Goal: Information Seeking & Learning: Learn about a topic

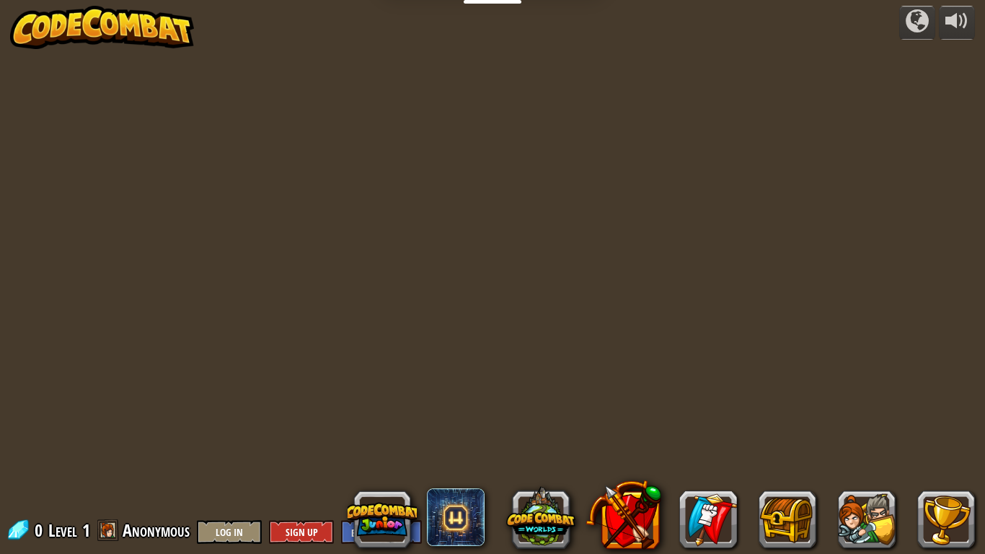
click at [912, 392] on div "powered by 0 Level 1 Anonymous Log In Sign Up English ([GEOGRAPHIC_DATA]) Engli…" at bounding box center [492, 277] width 985 height 554
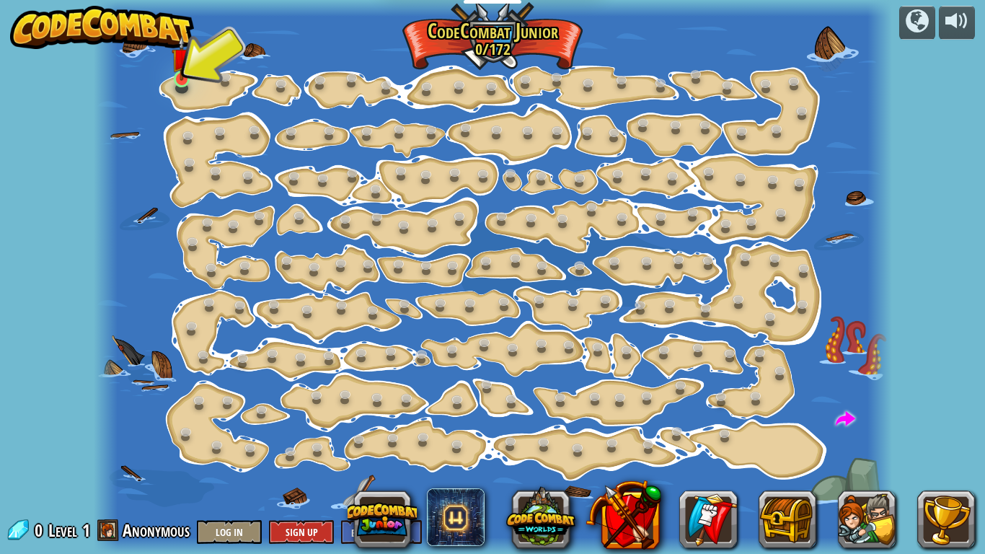
click at [175, 74] on img at bounding box center [181, 57] width 19 height 45
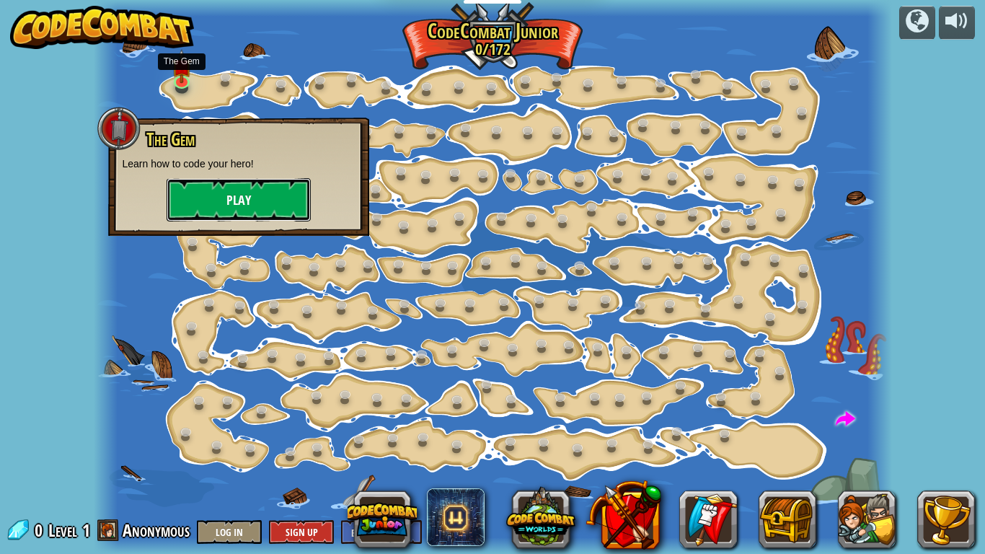
click at [224, 221] on button "Play" at bounding box center [239, 199] width 144 height 43
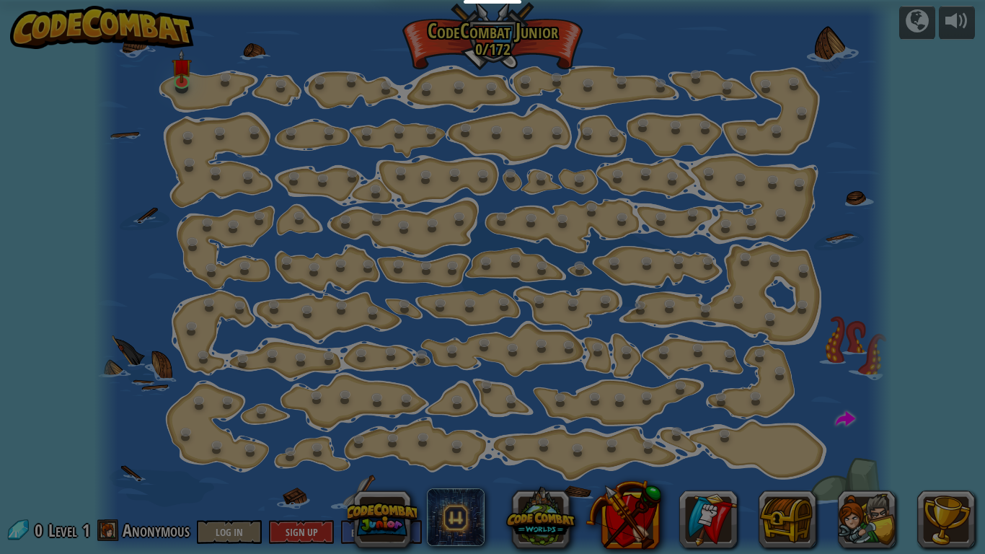
click at [0, 0] on img at bounding box center [0, 0] width 0 height 0
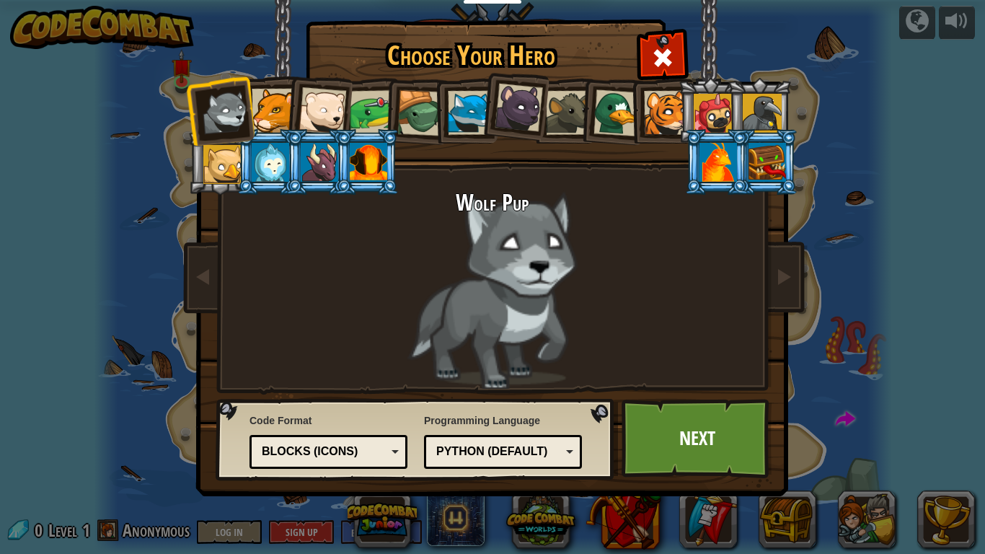
click at [688, 171] on li at bounding box center [717, 162] width 65 height 66
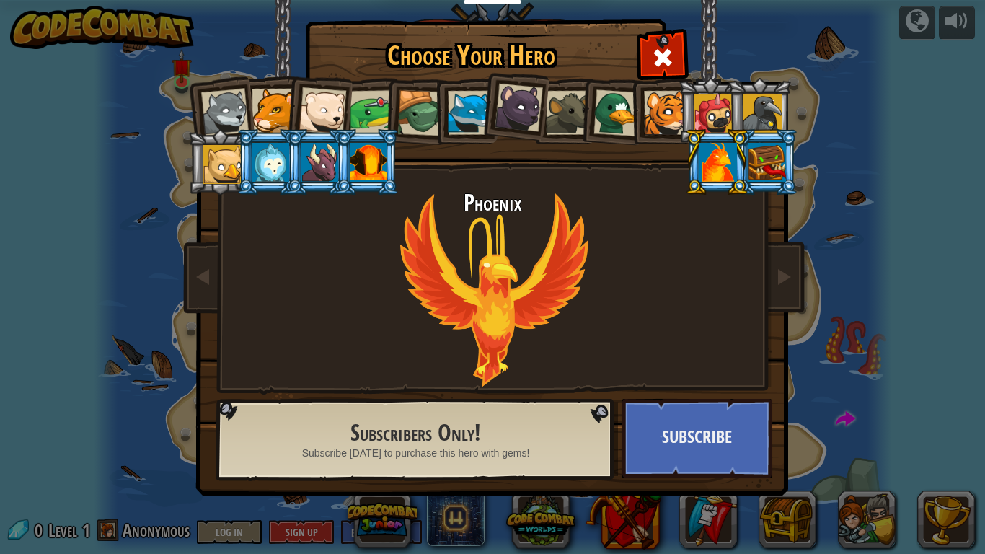
click at [387, 163] on div at bounding box center [369, 162] width 38 height 39
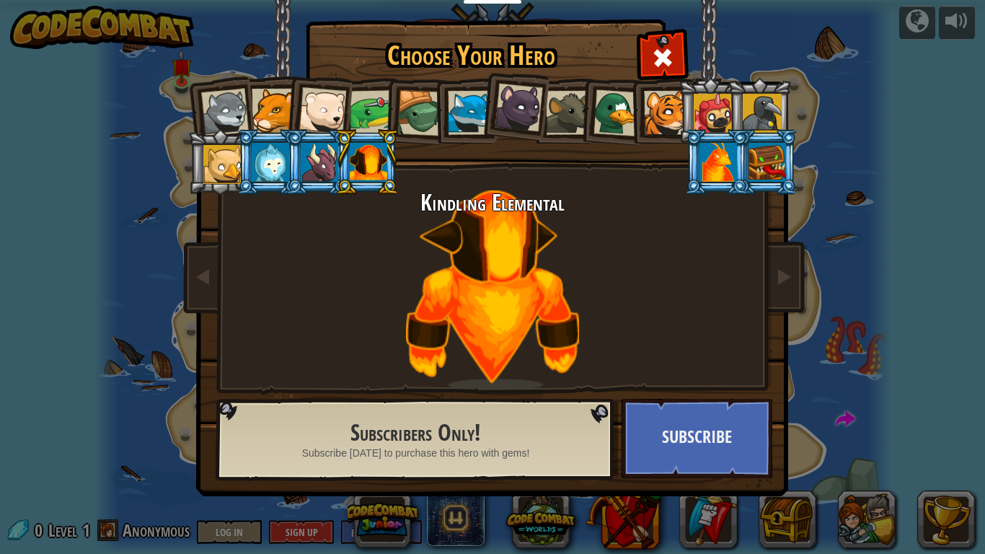
click at [307, 169] on div at bounding box center [320, 162] width 38 height 39
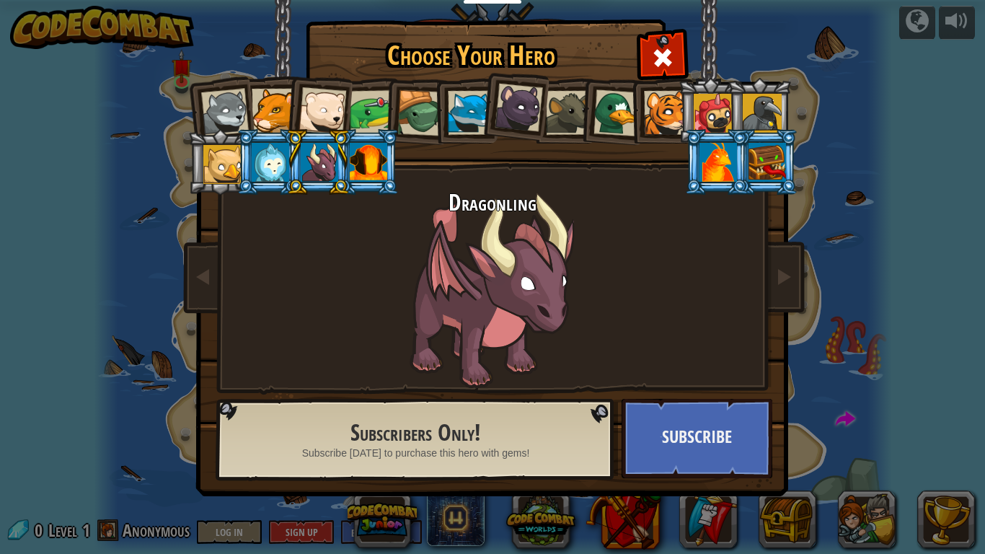
click at [217, 167] on div at bounding box center [222, 164] width 39 height 39
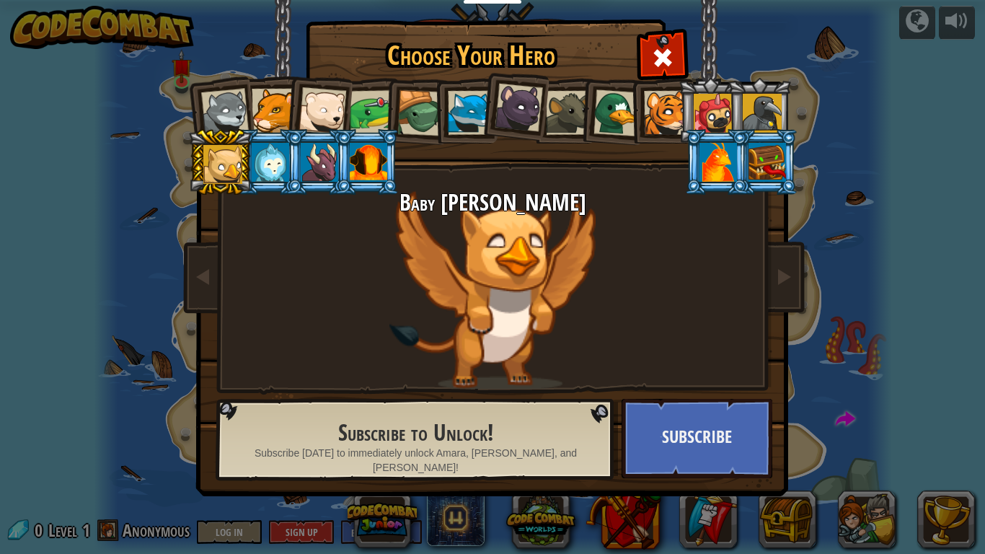
click at [238, 98] on div at bounding box center [225, 113] width 48 height 48
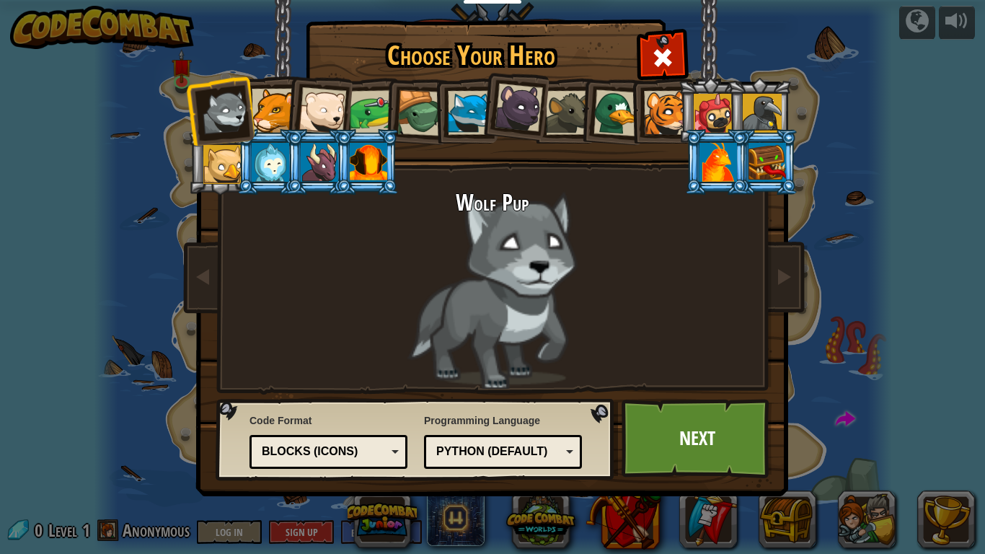
click at [268, 90] on div at bounding box center [274, 111] width 44 height 44
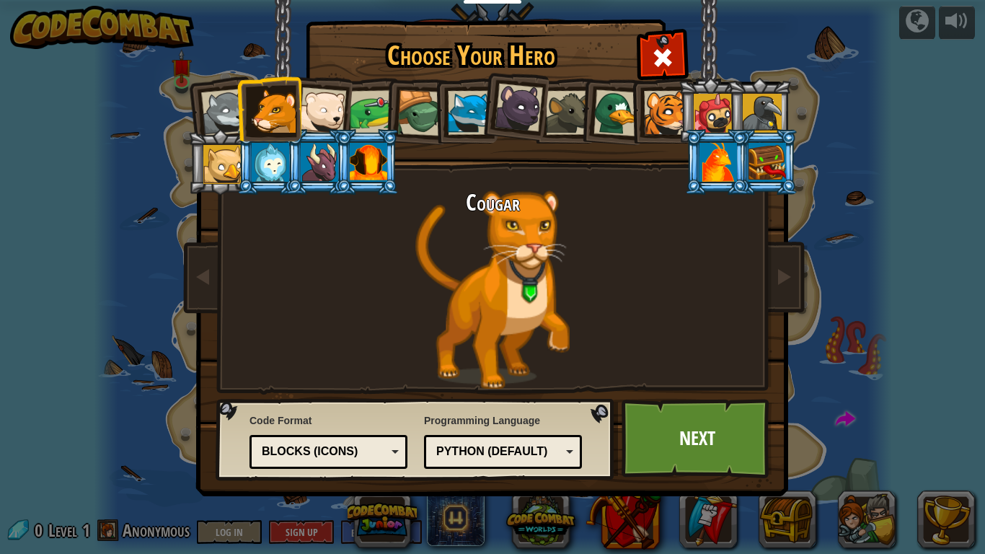
click at [317, 99] on div at bounding box center [323, 111] width 48 height 48
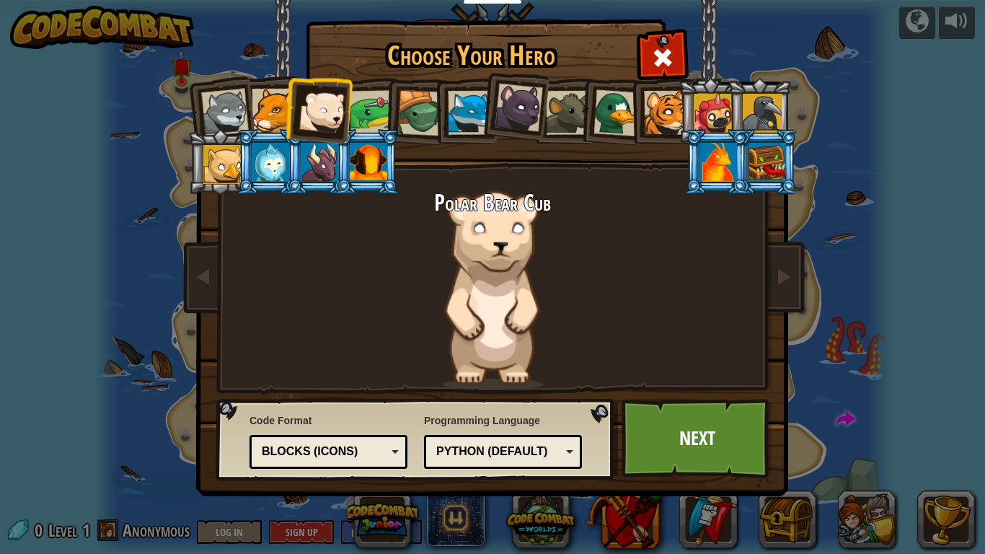
click at [377, 91] on div at bounding box center [372, 112] width 45 height 45
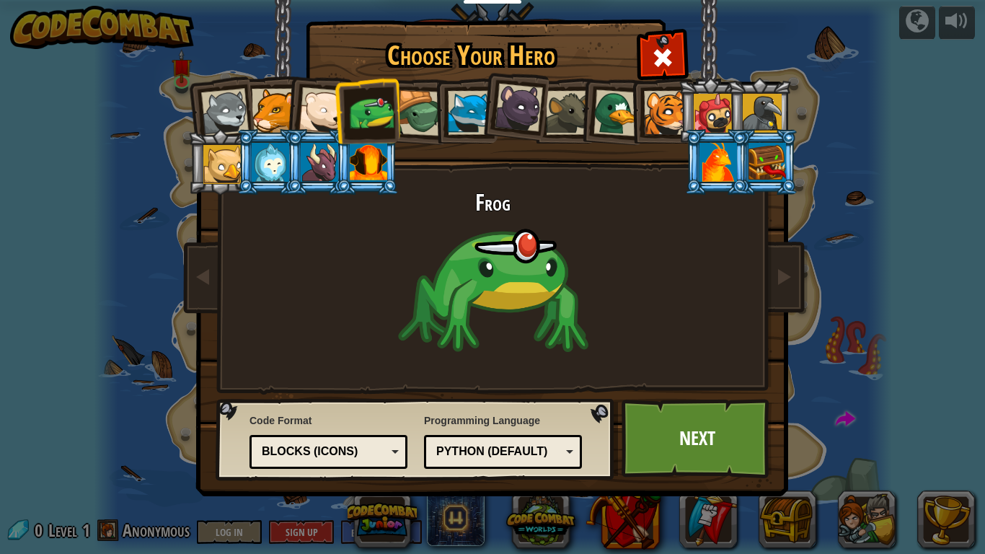
click at [402, 81] on li at bounding box center [416, 110] width 69 height 69
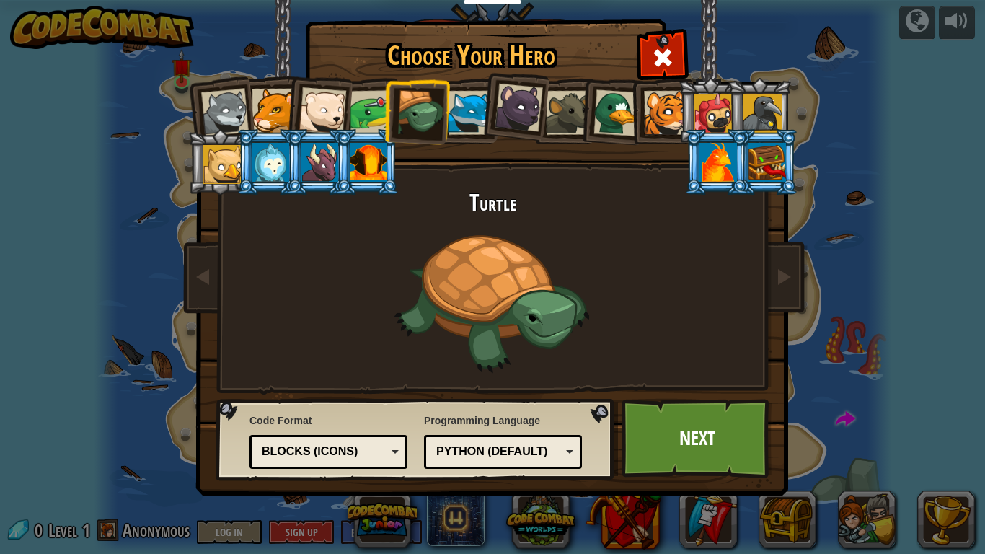
click at [416, 92] on div at bounding box center [421, 113] width 46 height 46
click at [421, 92] on div at bounding box center [421, 113] width 46 height 46
click at [467, 102] on div at bounding box center [470, 113] width 44 height 44
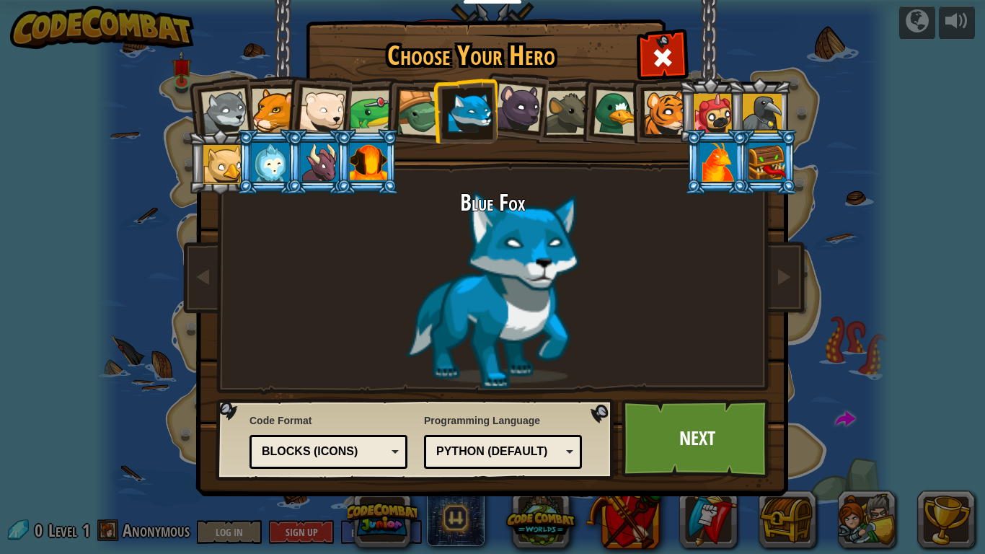
click at [406, 115] on div at bounding box center [421, 113] width 46 height 46
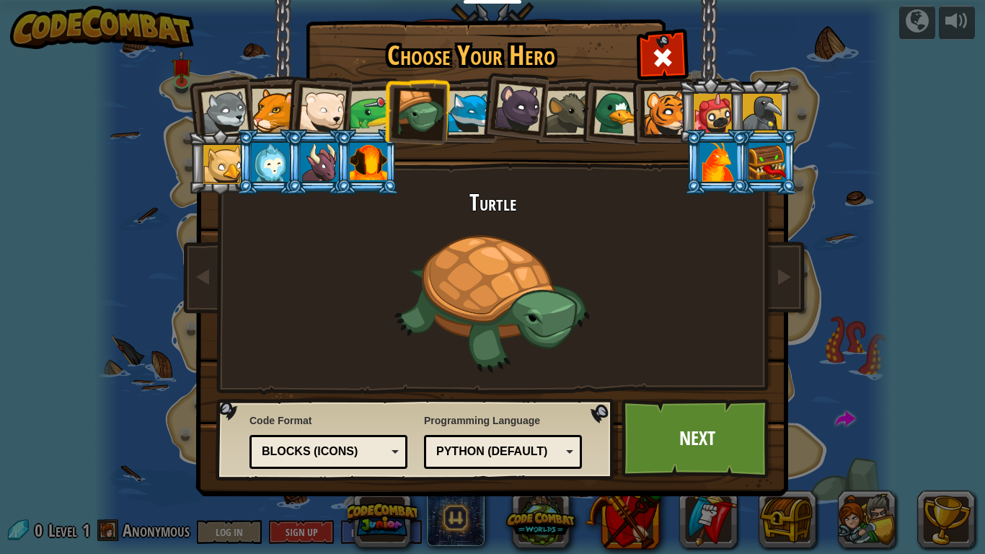
click at [681, 118] on li at bounding box center [710, 111] width 65 height 66
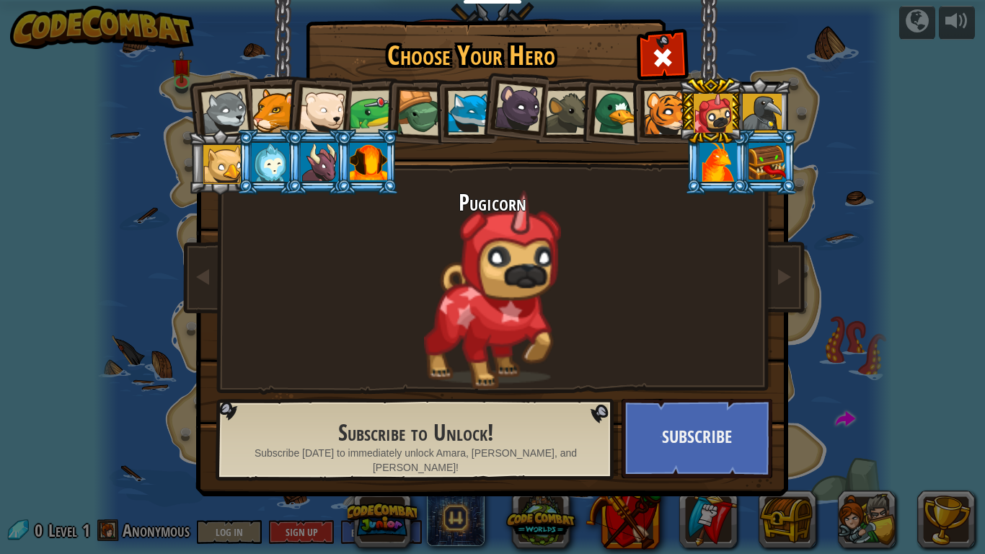
click at [666, 114] on div at bounding box center [666, 113] width 44 height 44
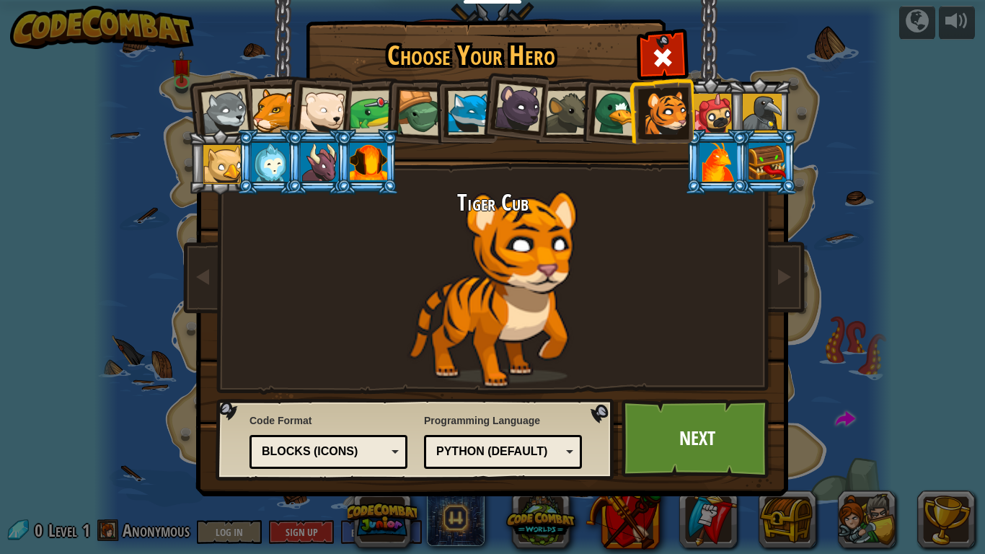
click at [717, 106] on div at bounding box center [713, 113] width 39 height 39
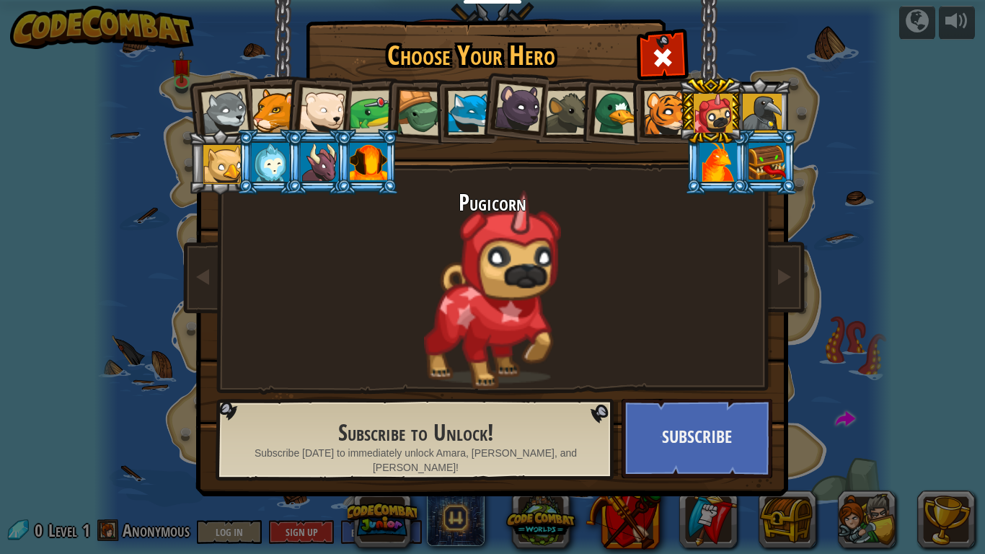
click at [475, 119] on div at bounding box center [470, 113] width 44 height 44
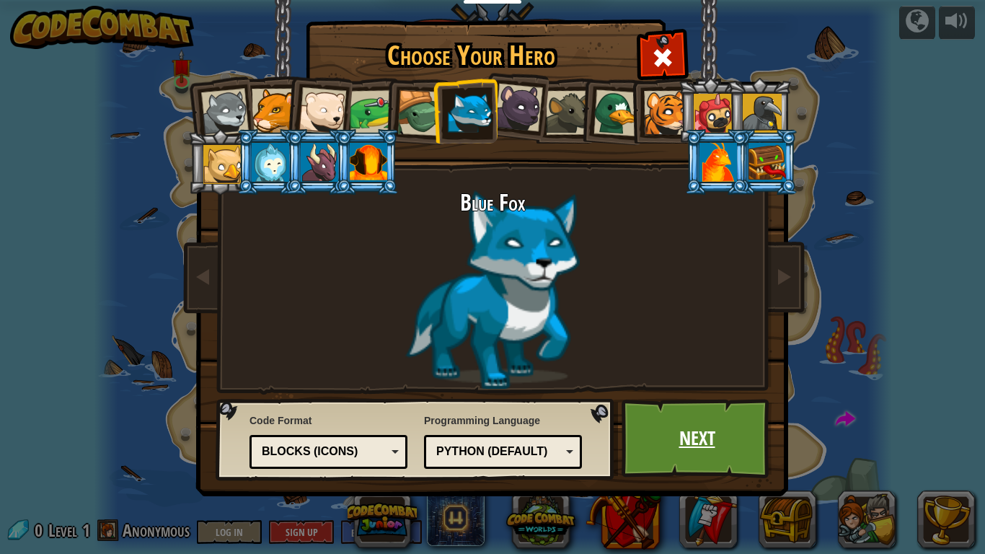
click at [726, 442] on link "Next" at bounding box center [697, 438] width 151 height 79
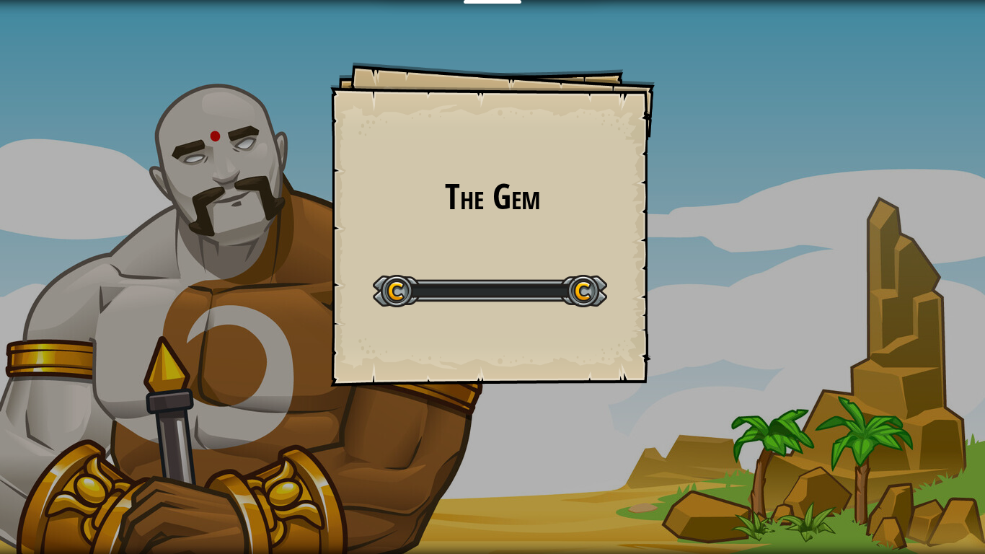
click at [722, 434] on div "The Gem Goals Start Level Error loading from server. Try refreshing the page. Y…" at bounding box center [492, 277] width 985 height 554
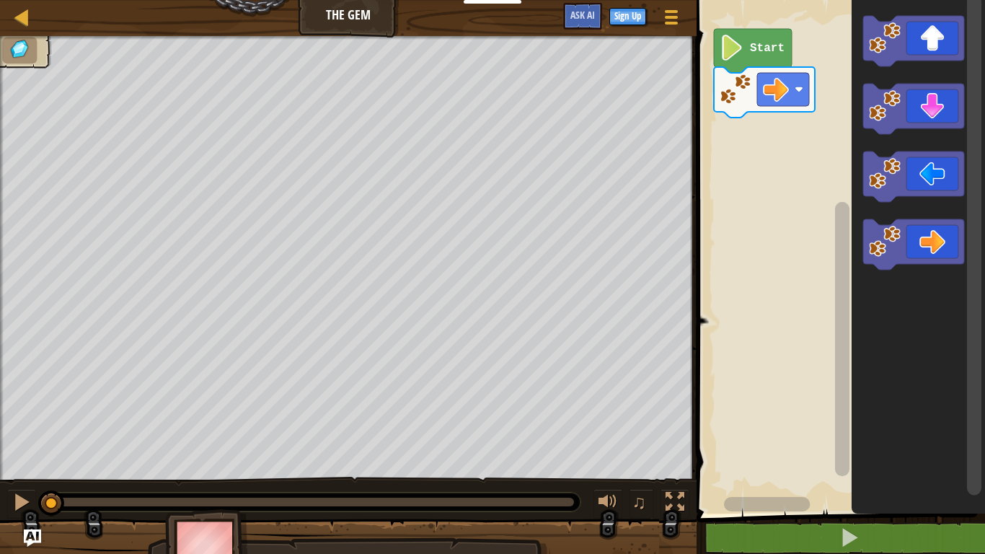
click at [759, 59] on icon "Blockly Workspace" at bounding box center [753, 51] width 78 height 44
click at [765, 48] on text "Start" at bounding box center [767, 48] width 35 height 13
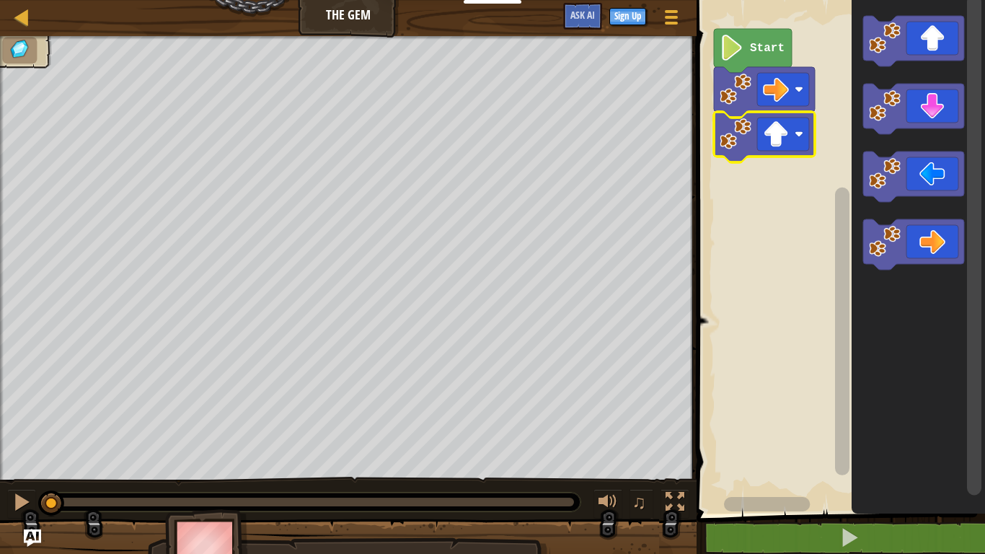
click at [789, 49] on icon "Blockly Workspace" at bounding box center [753, 51] width 78 height 44
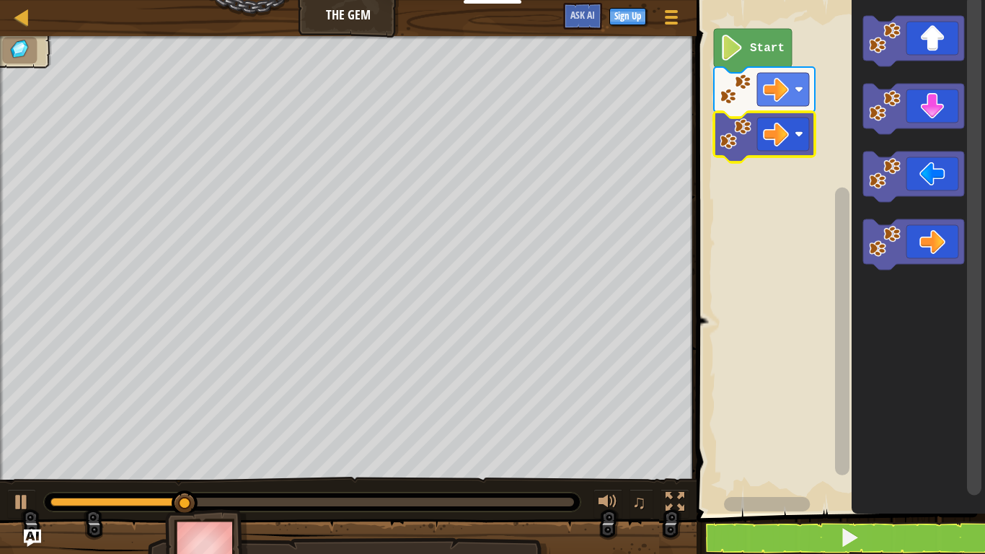
click at [773, 48] on text "Start" at bounding box center [767, 48] width 35 height 13
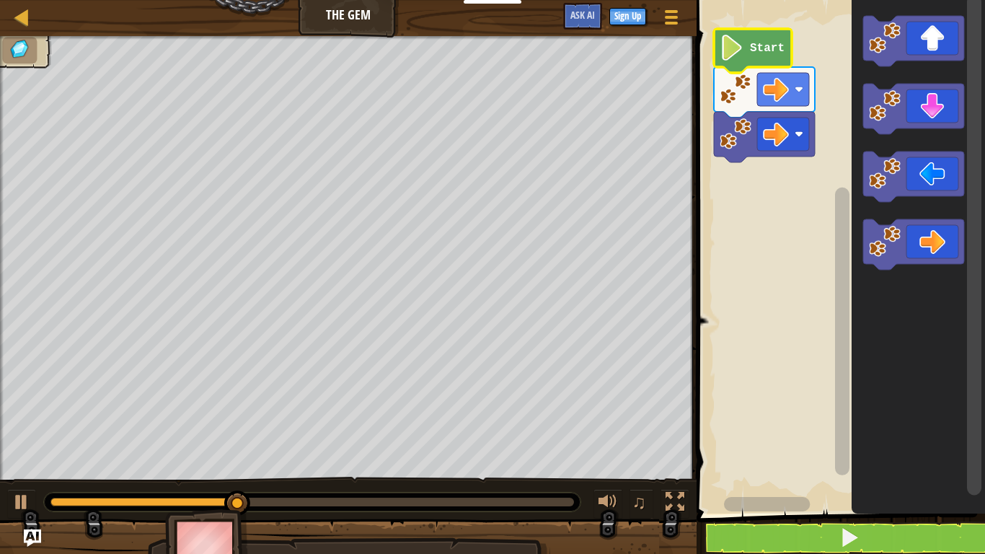
click at [793, 40] on rect "Blockly Workspace" at bounding box center [839, 253] width 293 height 521
click at [791, 30] on icon "Blockly Workspace" at bounding box center [753, 51] width 78 height 44
click at [779, 87] on image "Blockly Workspace" at bounding box center [776, 89] width 26 height 26
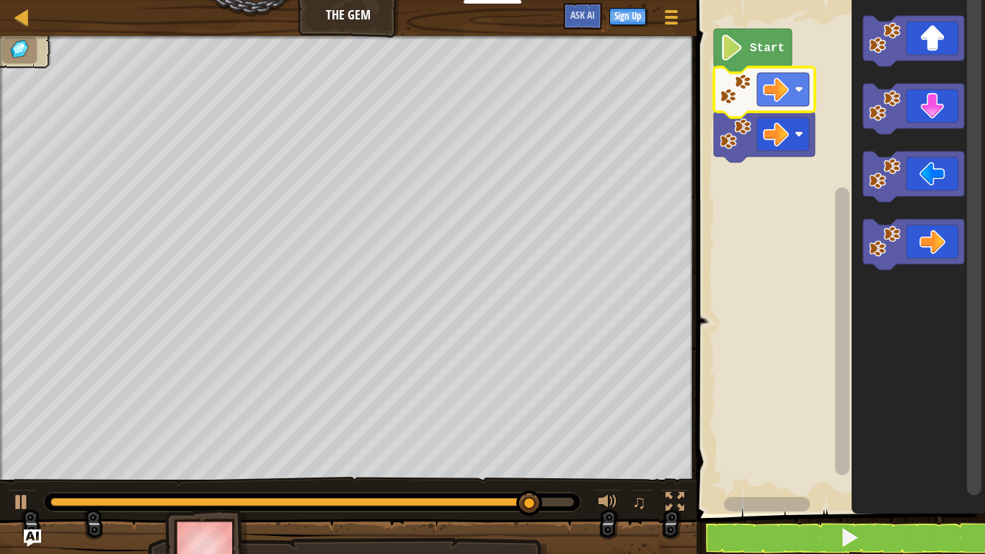
click at [835, 201] on rect "Blockly Workspace" at bounding box center [843, 245] width 18 height 502
click at [743, 45] on image "Blockly Workspace" at bounding box center [732, 48] width 25 height 26
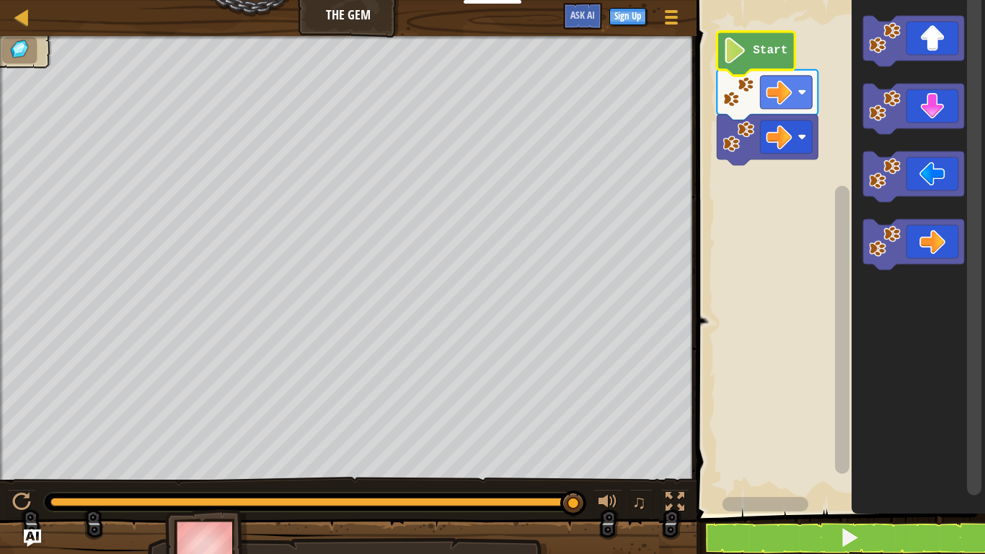
click at [757, 63] on icon "Blockly Workspace" at bounding box center [756, 54] width 78 height 44
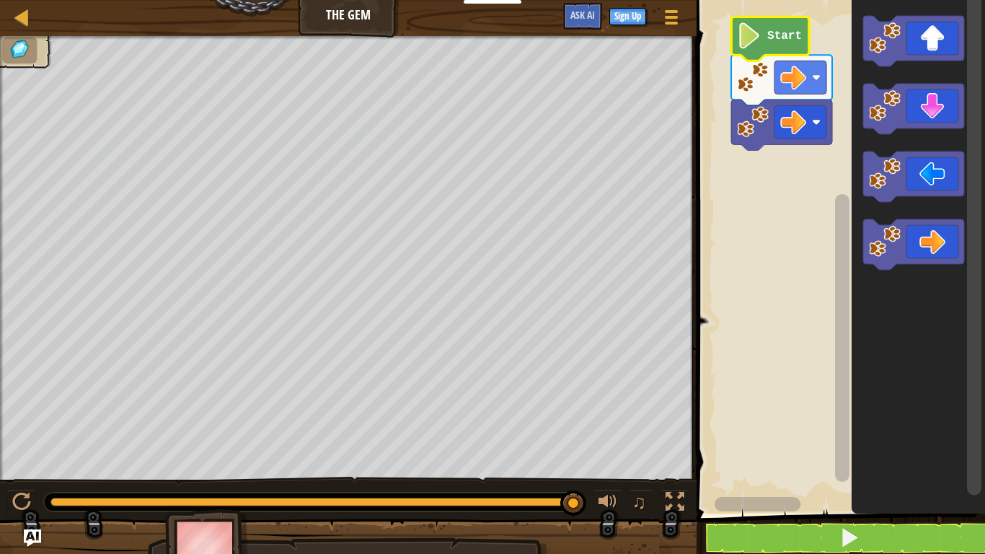
click at [779, 48] on icon "Blockly Workspace" at bounding box center [771, 39] width 78 height 44
click at [779, 53] on icon "Blockly Workspace" at bounding box center [771, 39] width 78 height 44
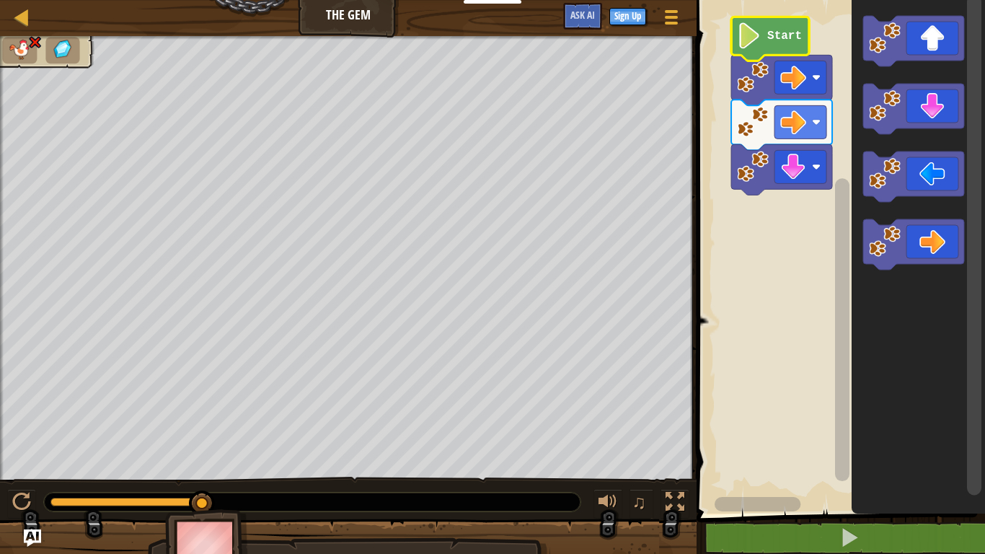
click at [780, 31] on text "Start" at bounding box center [785, 36] width 35 height 13
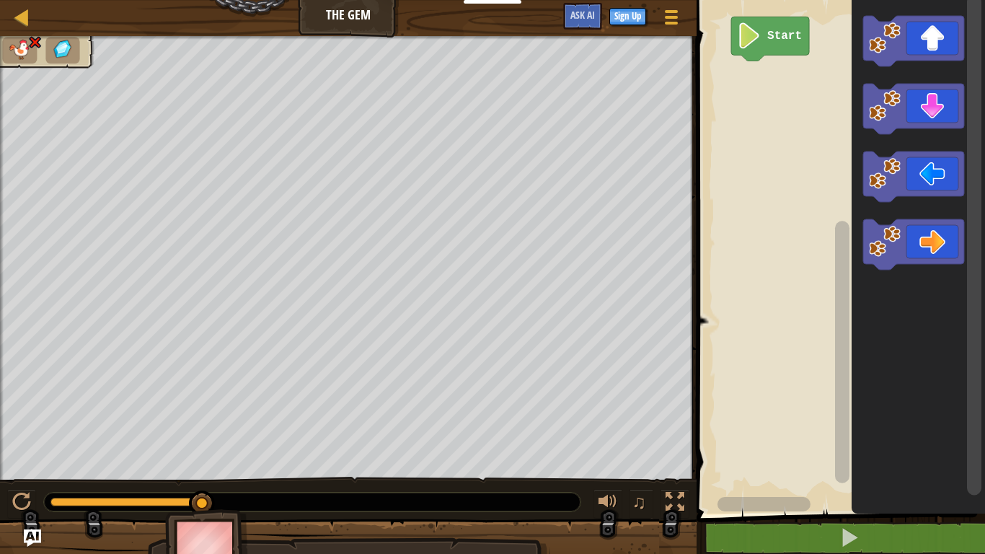
click at [791, 31] on text "Start" at bounding box center [785, 36] width 35 height 13
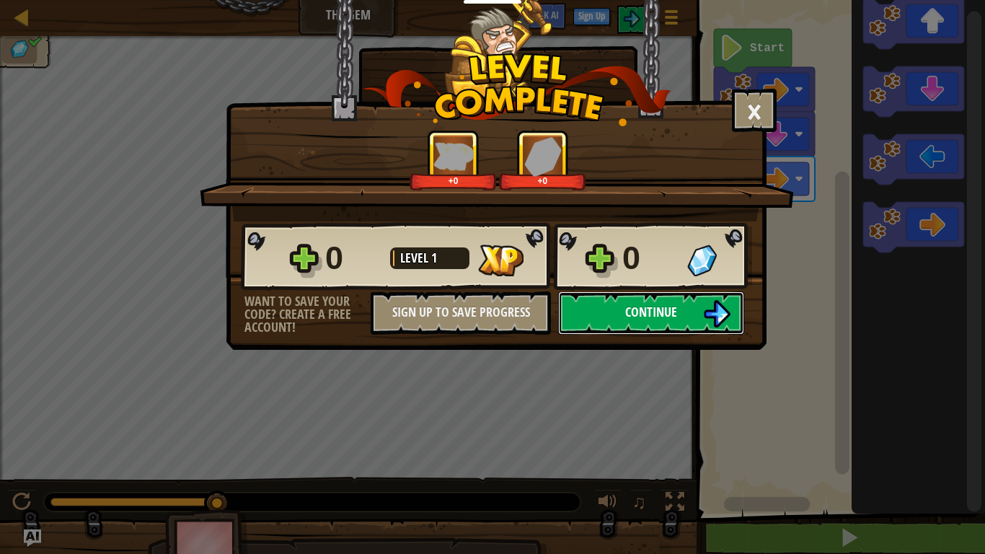
click at [706, 317] on img at bounding box center [716, 313] width 27 height 27
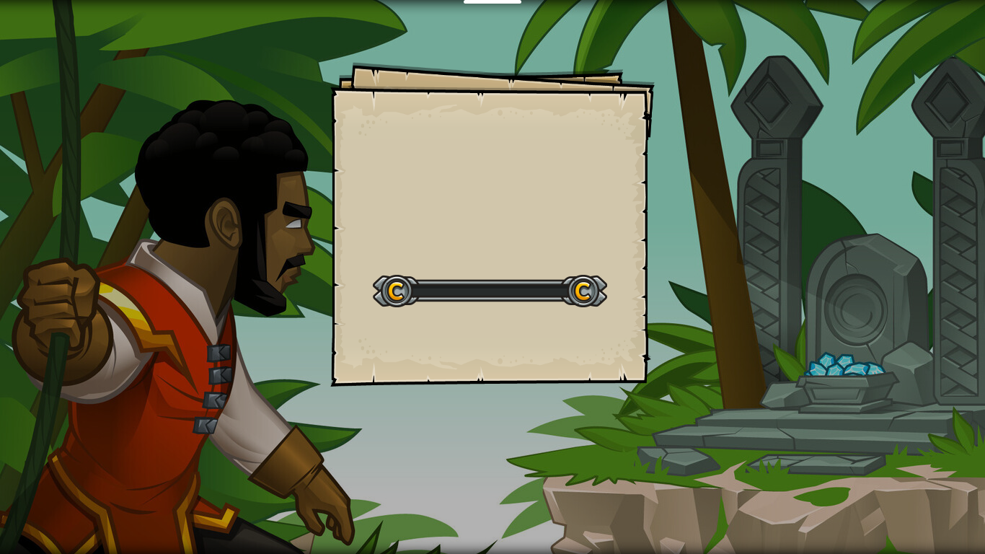
click at [698, 329] on div "Goals Start Level Error loading from server. Try refreshing the page. You'll ne…" at bounding box center [492, 277] width 985 height 554
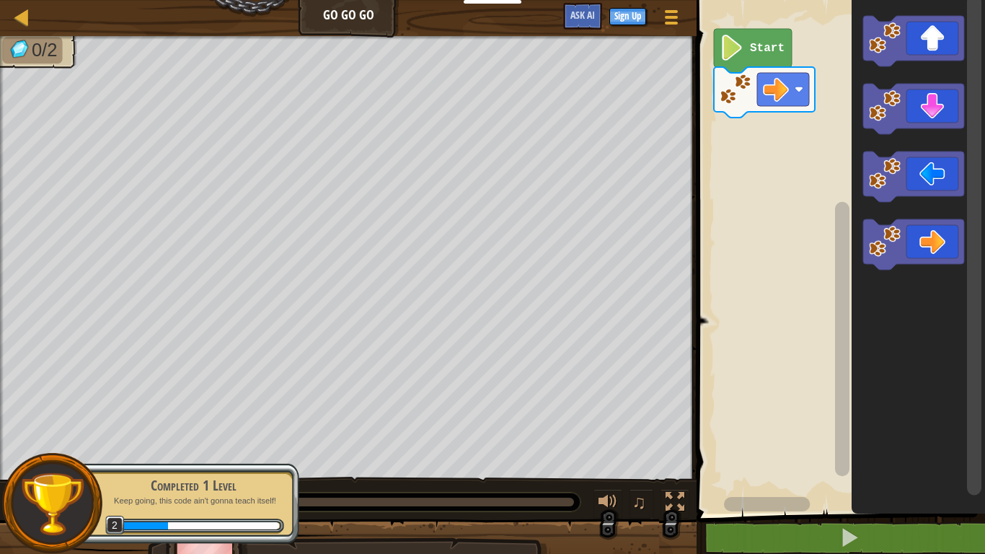
click at [776, 38] on icon "Blockly Workspace" at bounding box center [753, 51] width 78 height 44
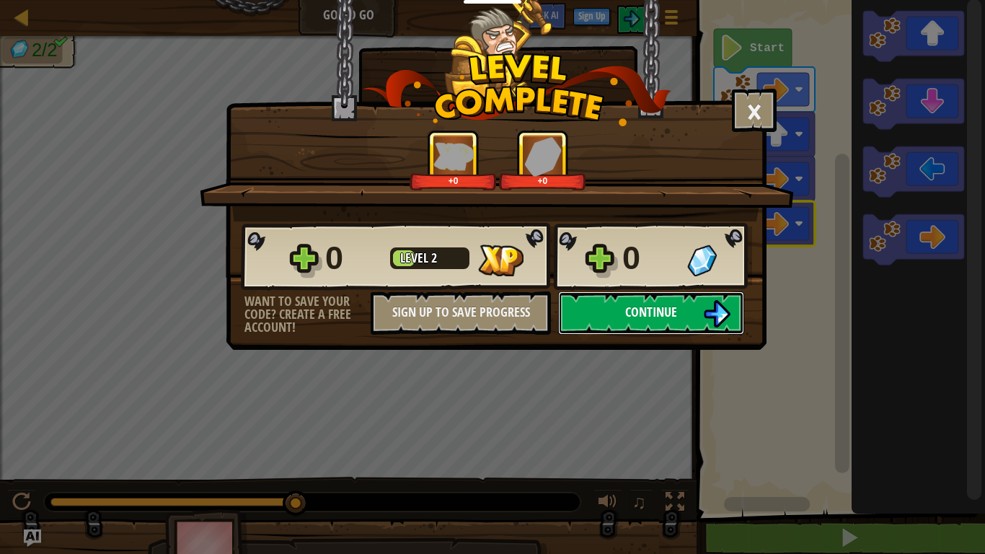
click at [725, 315] on img at bounding box center [716, 313] width 27 height 27
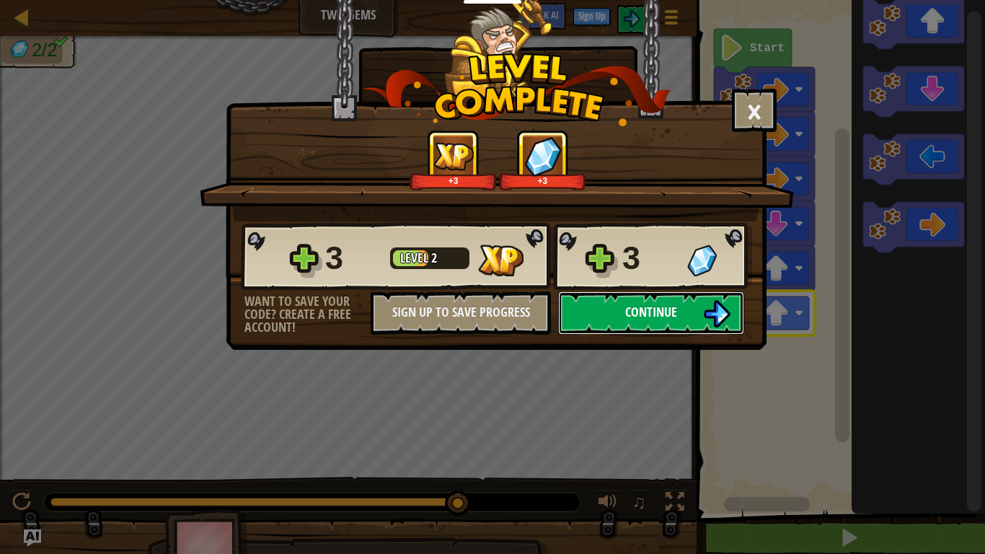
click at [721, 318] on img at bounding box center [716, 313] width 27 height 27
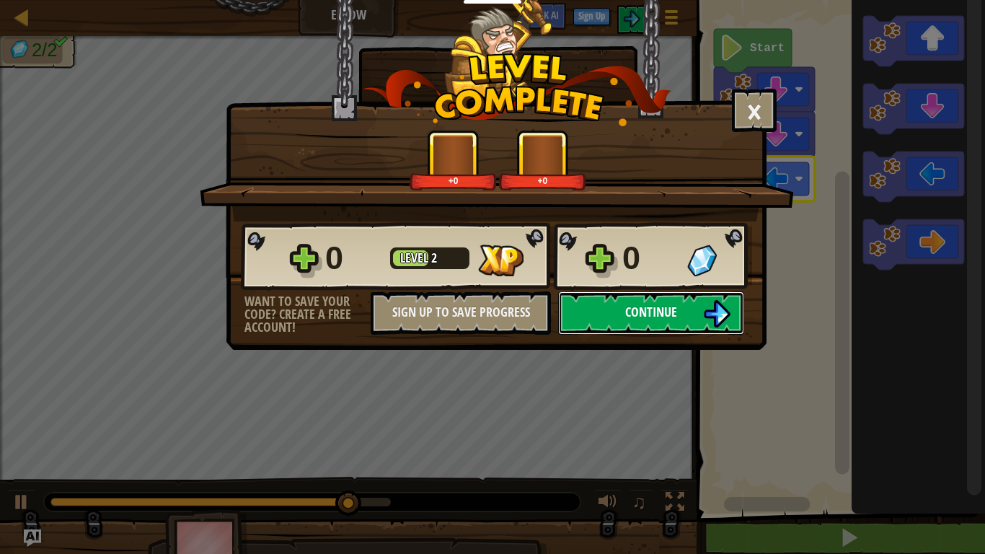
click at [675, 312] on span "Continue" at bounding box center [651, 312] width 52 height 18
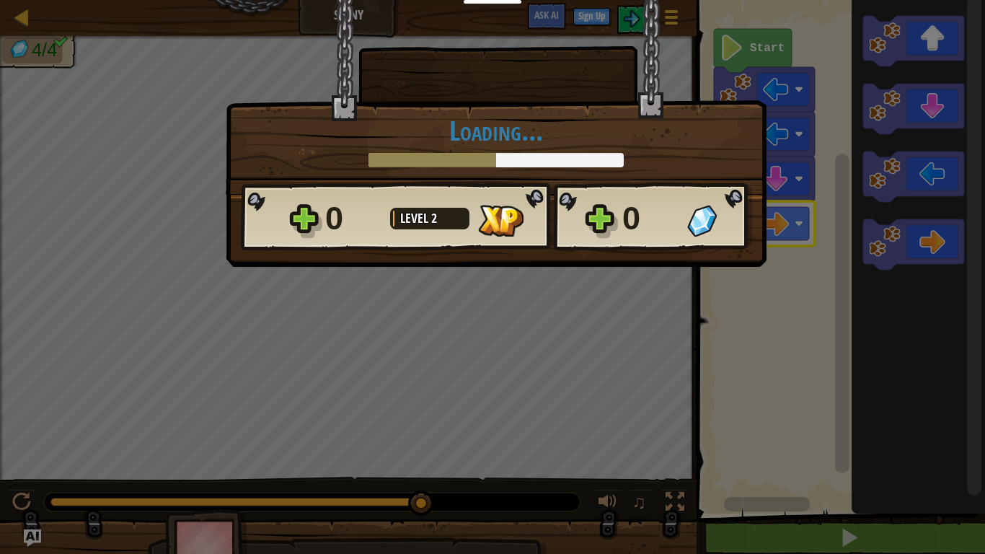
click at [659, 410] on div "× How fun was this level? Loading... Reticulating Splines... Loading... 0 Level…" at bounding box center [492, 277] width 985 height 554
click at [689, 405] on div "× How fun was this level? Loading... Reticulating Splines... Loading... 0 Level…" at bounding box center [492, 277] width 985 height 554
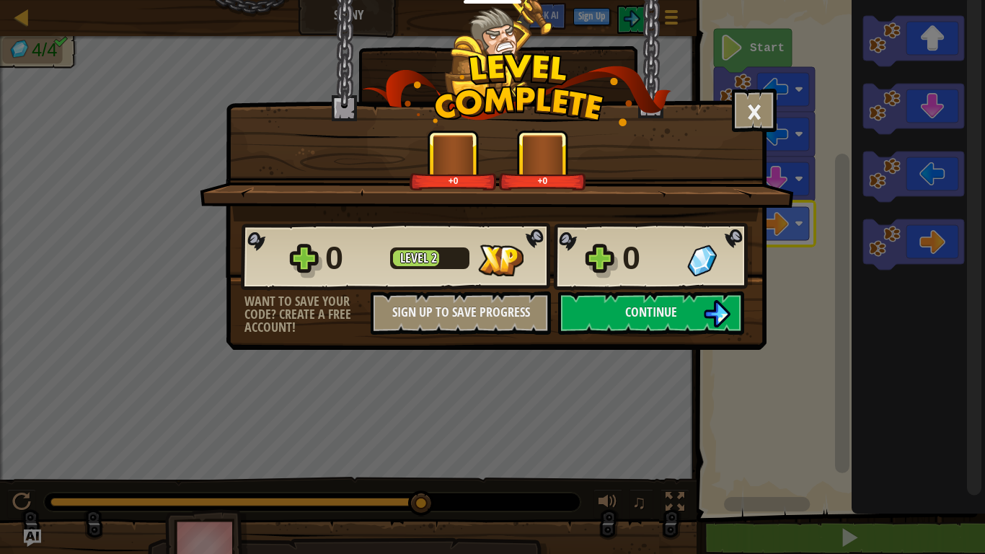
click at [697, 404] on div "× How fun was this level? +0 +0 Reticulating Splines... 0 Level 2 0 Want to sav…" at bounding box center [492, 277] width 985 height 554
click at [714, 333] on button "Continue" at bounding box center [651, 312] width 186 height 43
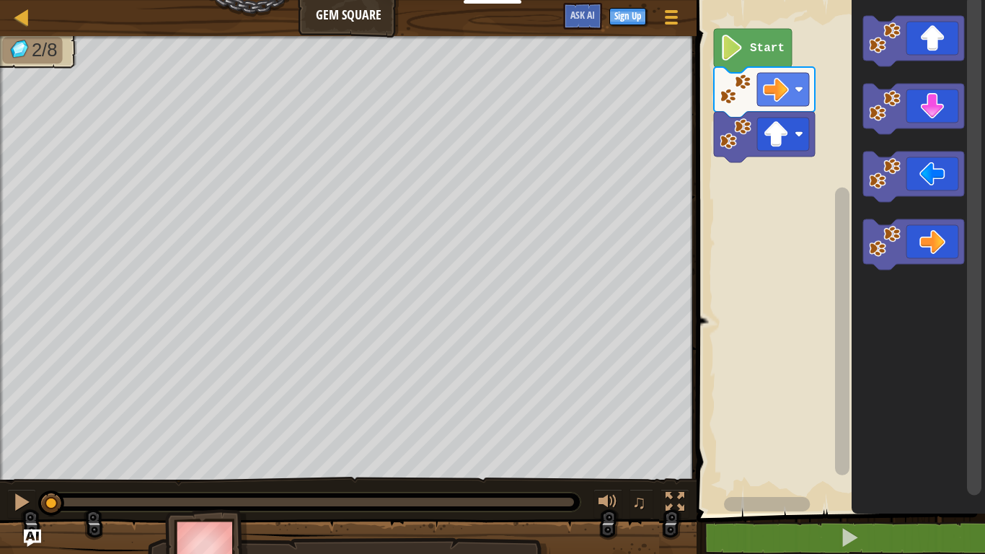
click at [947, 183] on icon "Blockly Workspace" at bounding box center [914, 177] width 101 height 51
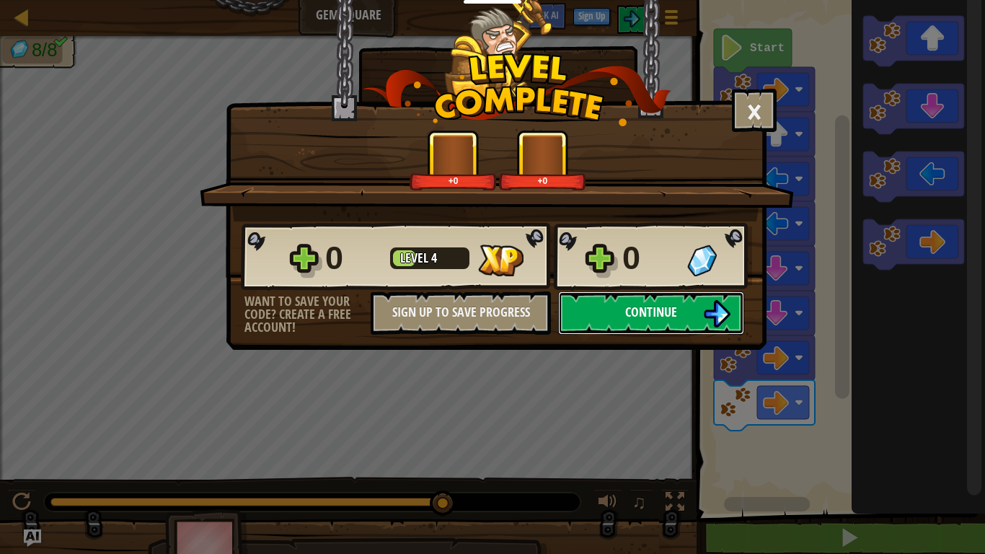
click at [681, 334] on button "Continue" at bounding box center [651, 312] width 186 height 43
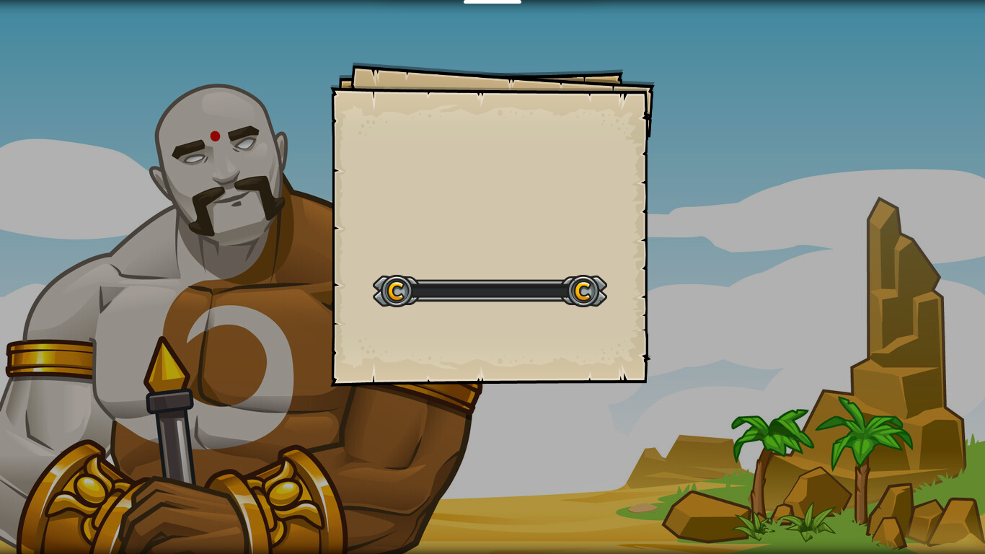
click at [716, 315] on div "Goals Start Level Error loading from server. Try refreshing the page. You'll ne…" at bounding box center [492, 277] width 985 height 554
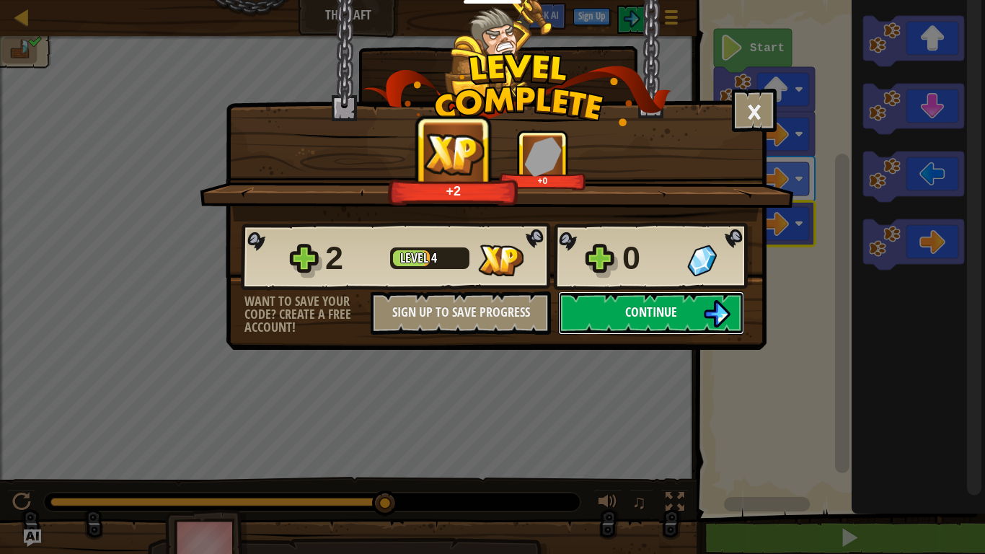
click at [707, 323] on img at bounding box center [716, 313] width 27 height 27
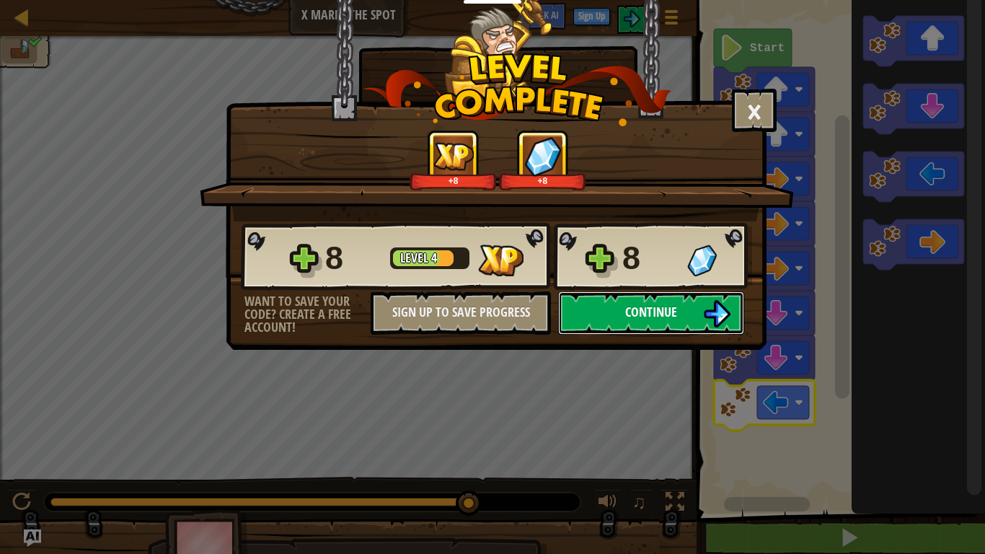
click at [701, 318] on button "Continue" at bounding box center [651, 312] width 186 height 43
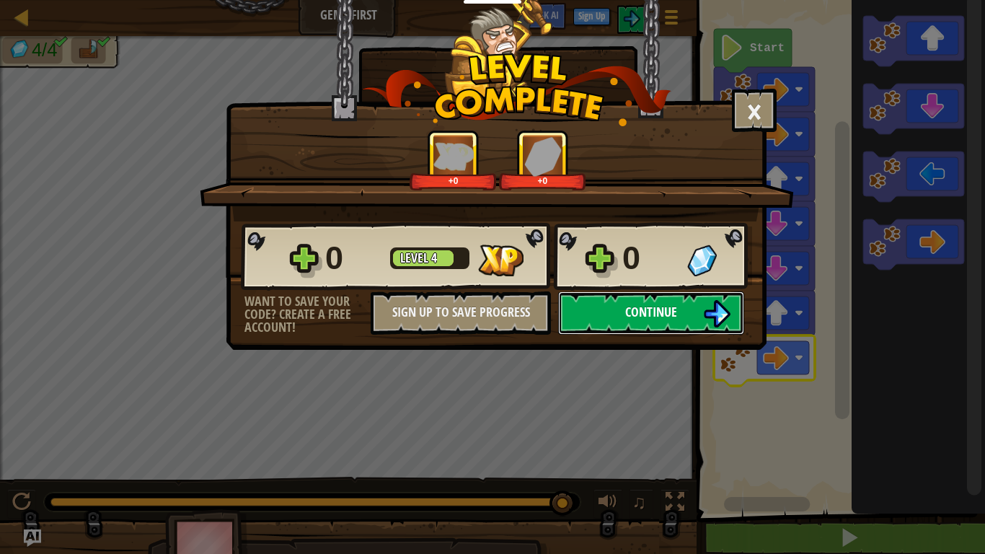
click at [716, 297] on button "Continue" at bounding box center [651, 312] width 186 height 43
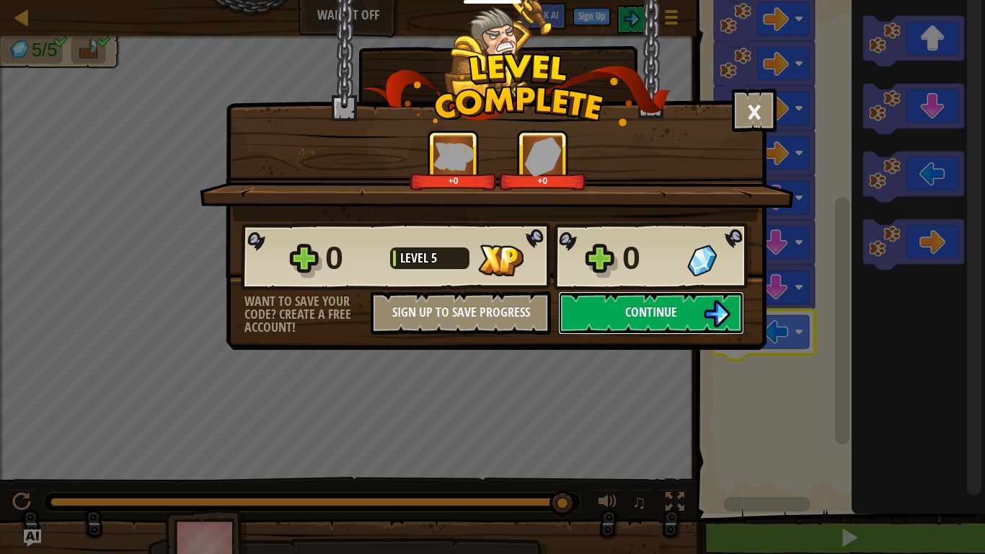
click at [721, 327] on img at bounding box center [716, 313] width 27 height 27
